Goal: Task Accomplishment & Management: Manage account settings

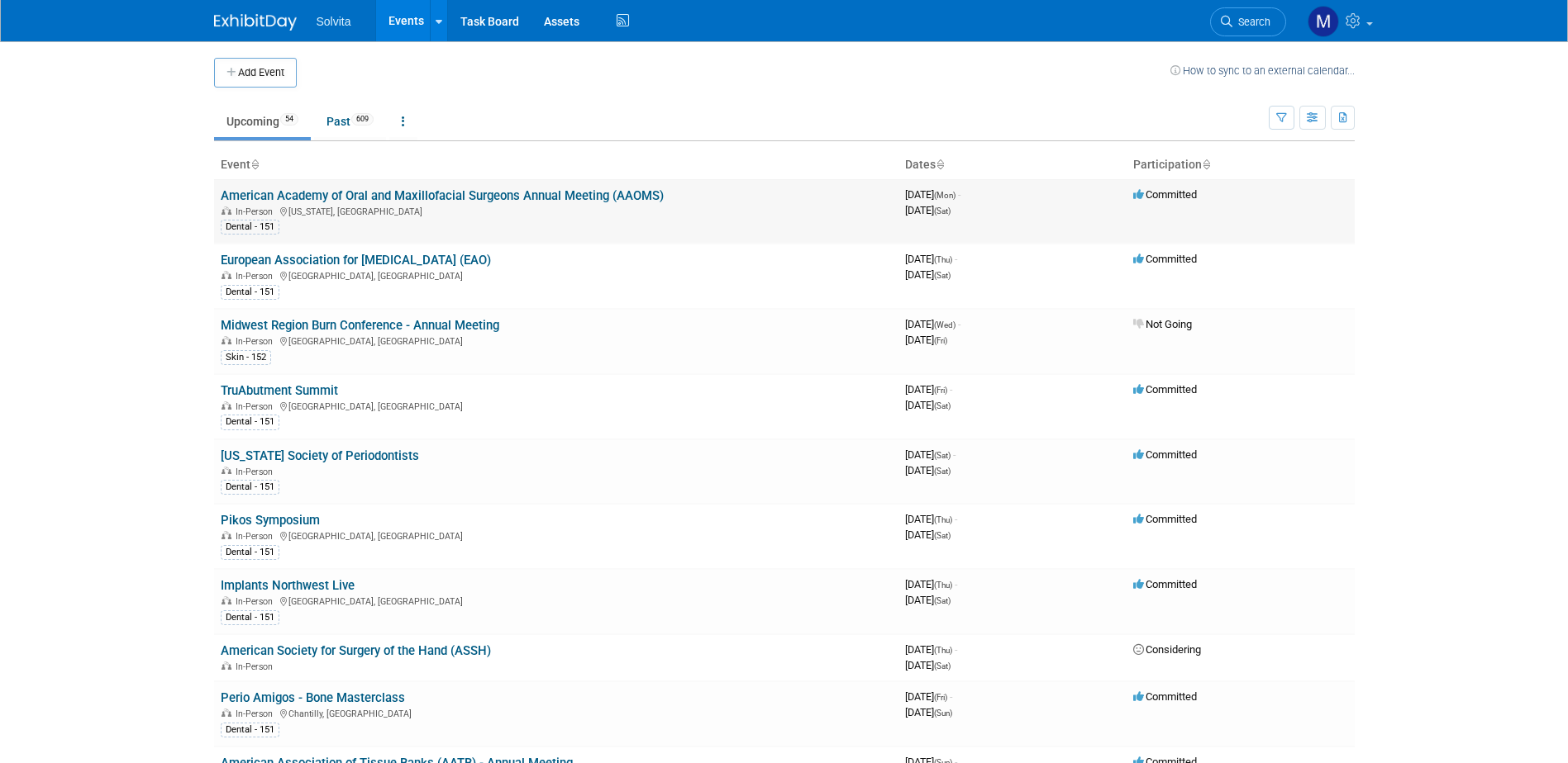
click at [409, 192] on link "American Academy of Oral and Maxillofacial Surgeons Annual Meeting (AAOMS)" at bounding box center [442, 195] width 442 height 14
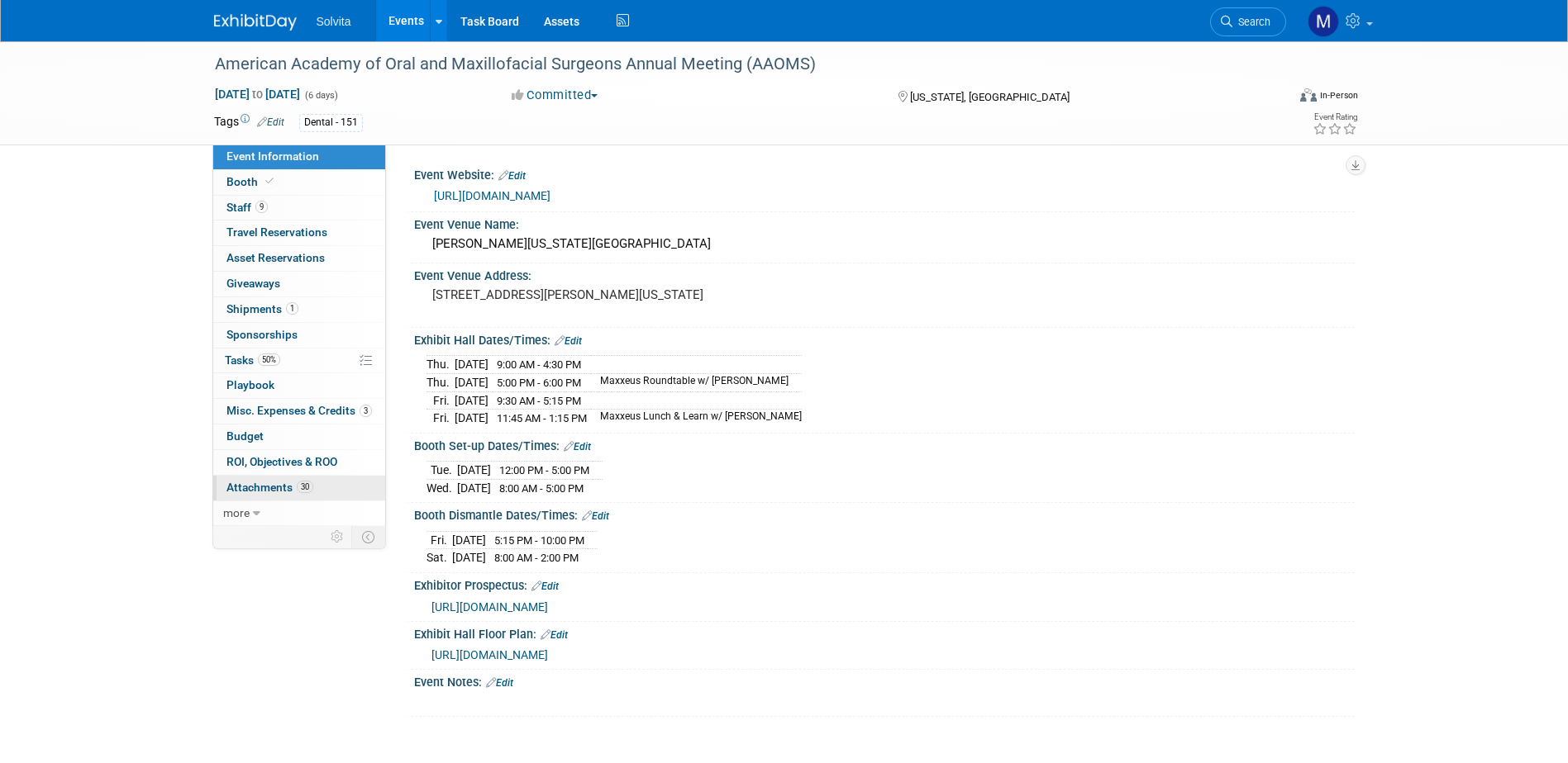
click at [271, 493] on span "Attachments 30" at bounding box center [270, 488] width 87 height 14
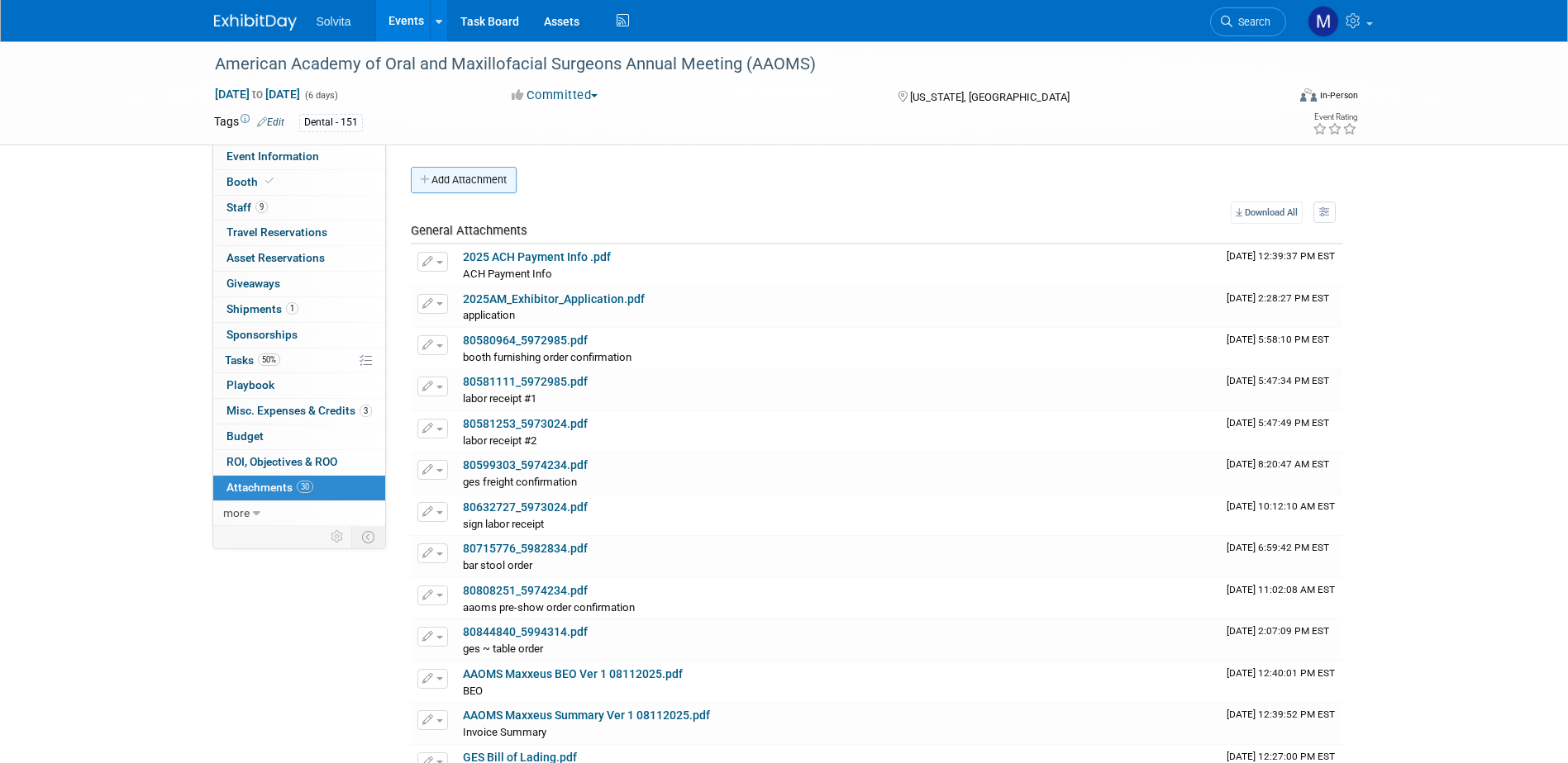
click at [470, 185] on button "Add Attachment" at bounding box center [463, 180] width 105 height 26
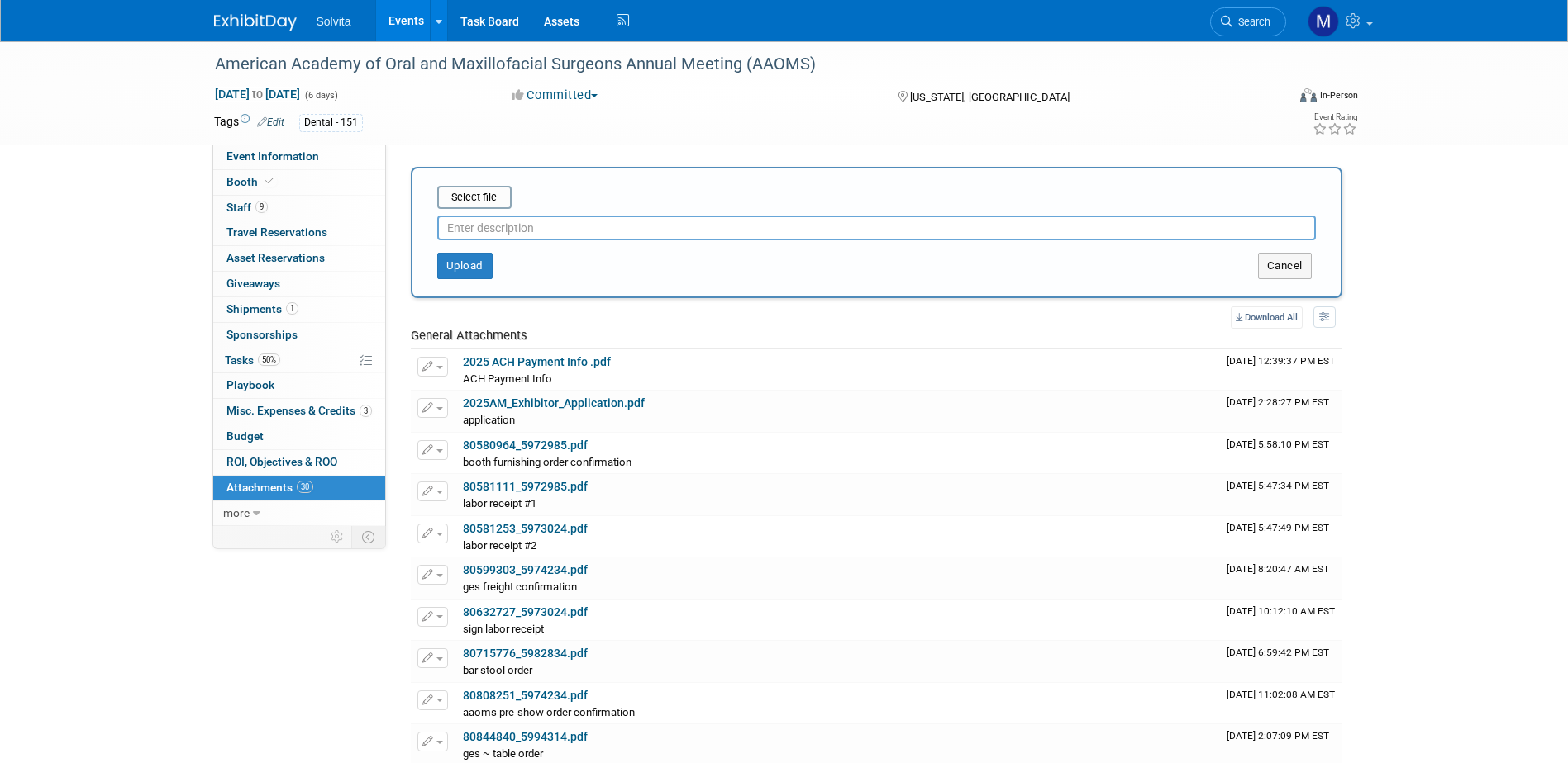
click at [495, 220] on input "text" at bounding box center [875, 228] width 878 height 25
type input "material handling charge receipt"
click at [474, 199] on input "file" at bounding box center [412, 197] width 197 height 20
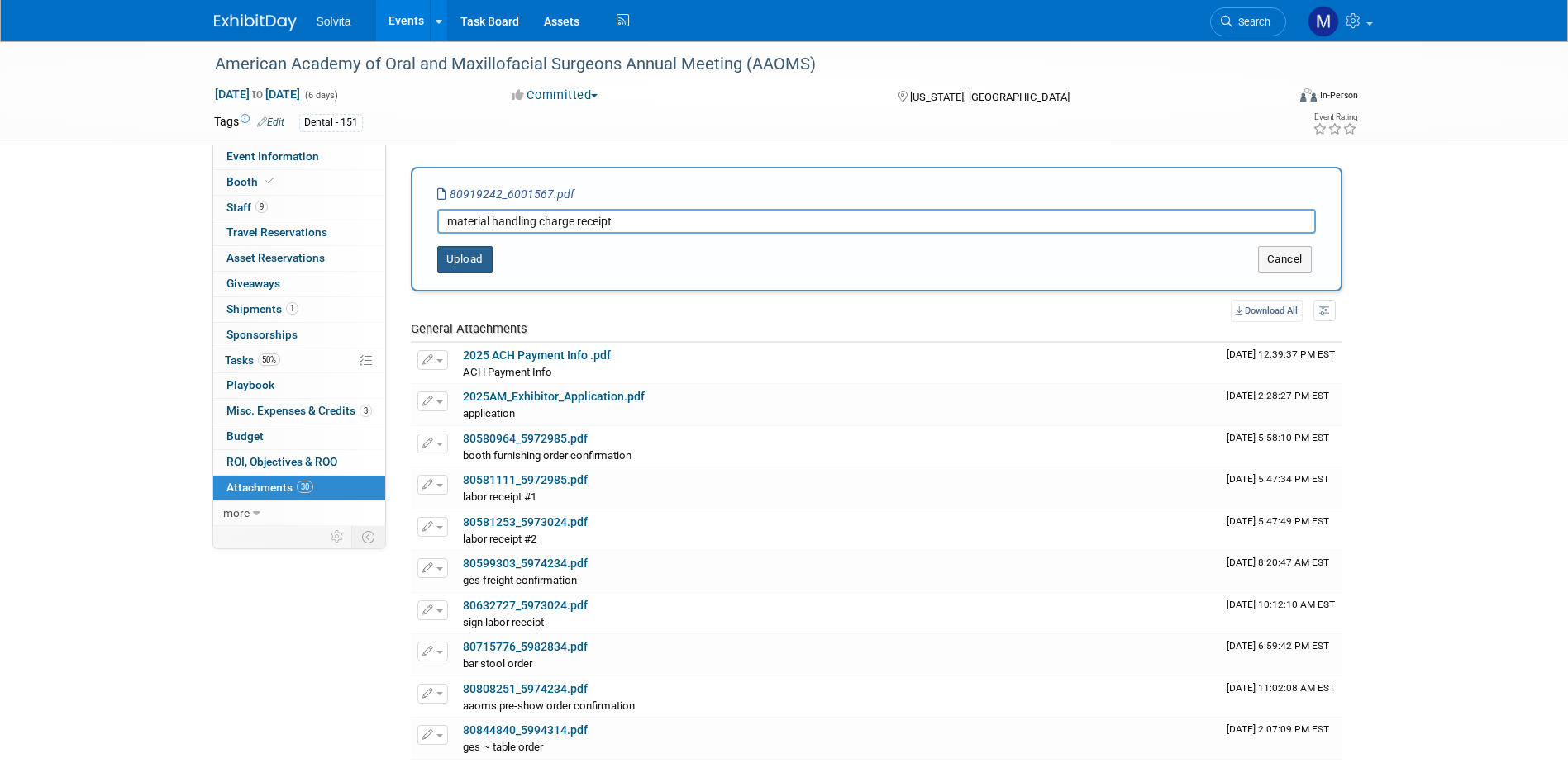
click at [478, 264] on button "Upload" at bounding box center [464, 259] width 55 height 26
